Goal: Information Seeking & Learning: Learn about a topic

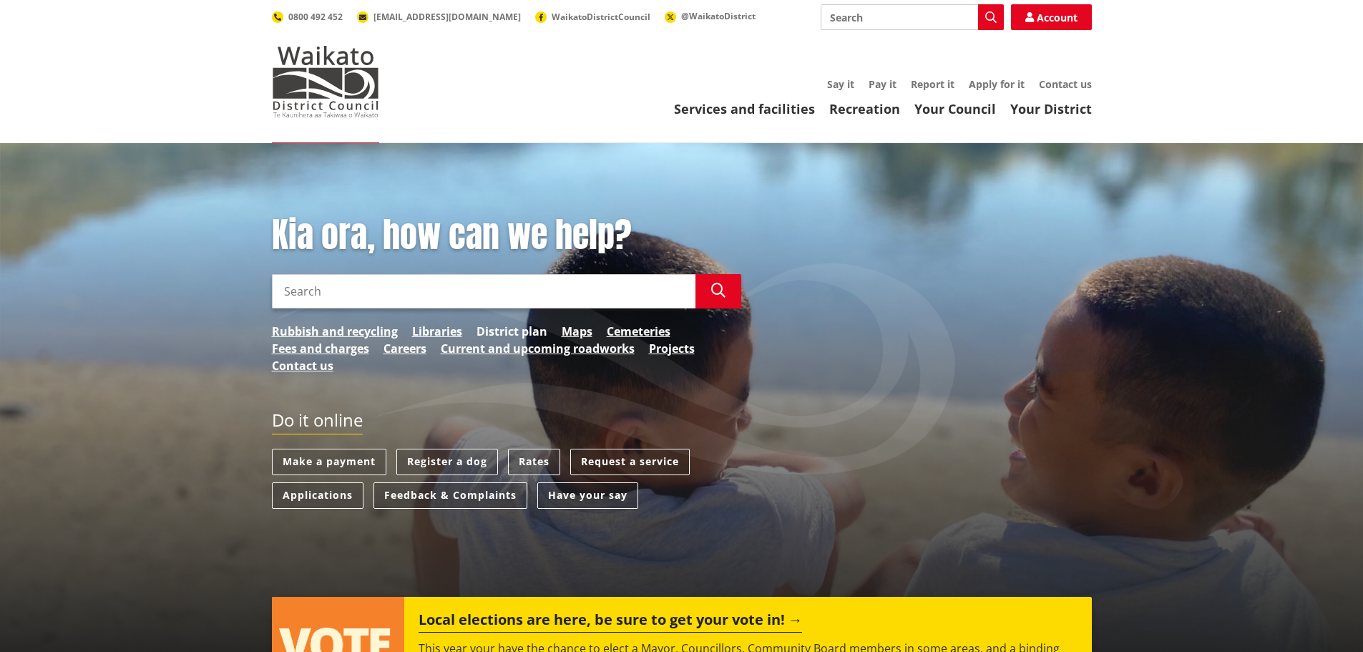
click at [496, 330] on link "District plan" at bounding box center [512, 331] width 71 height 17
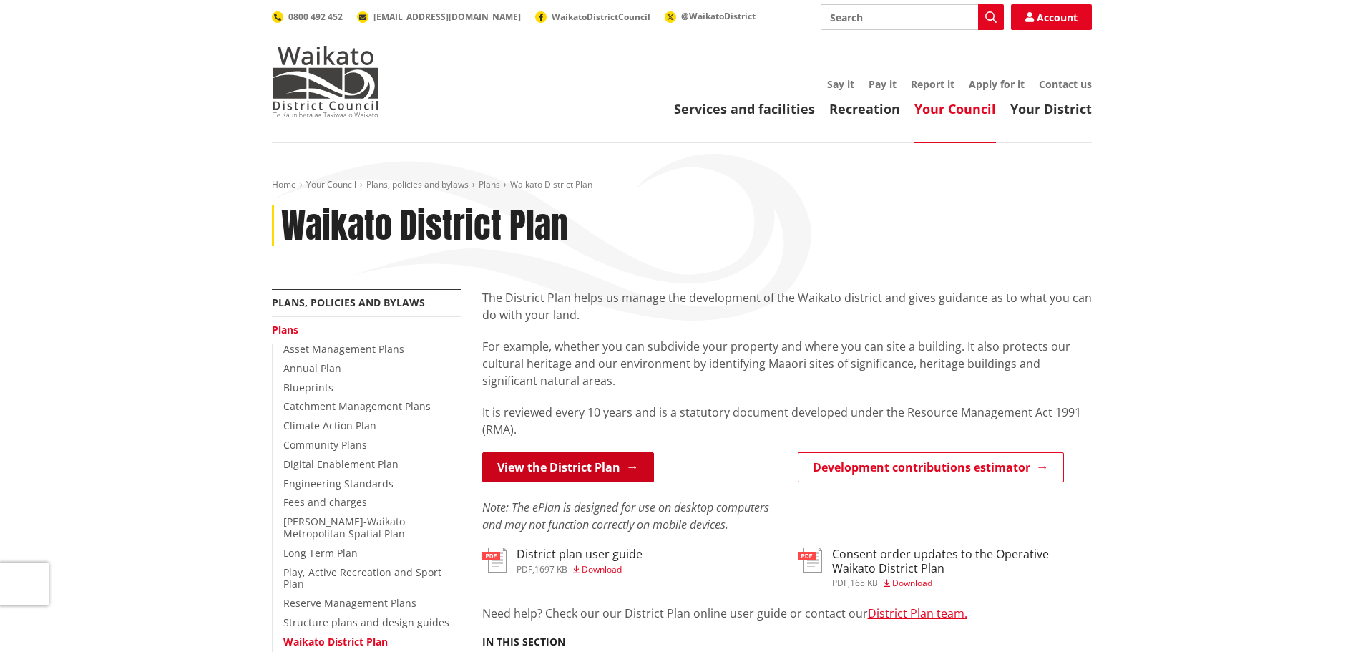
click at [571, 463] on link "View the District Plan" at bounding box center [568, 467] width 172 height 30
click at [555, 464] on link "View the District Plan" at bounding box center [568, 467] width 172 height 30
